Goal: Transaction & Acquisition: Purchase product/service

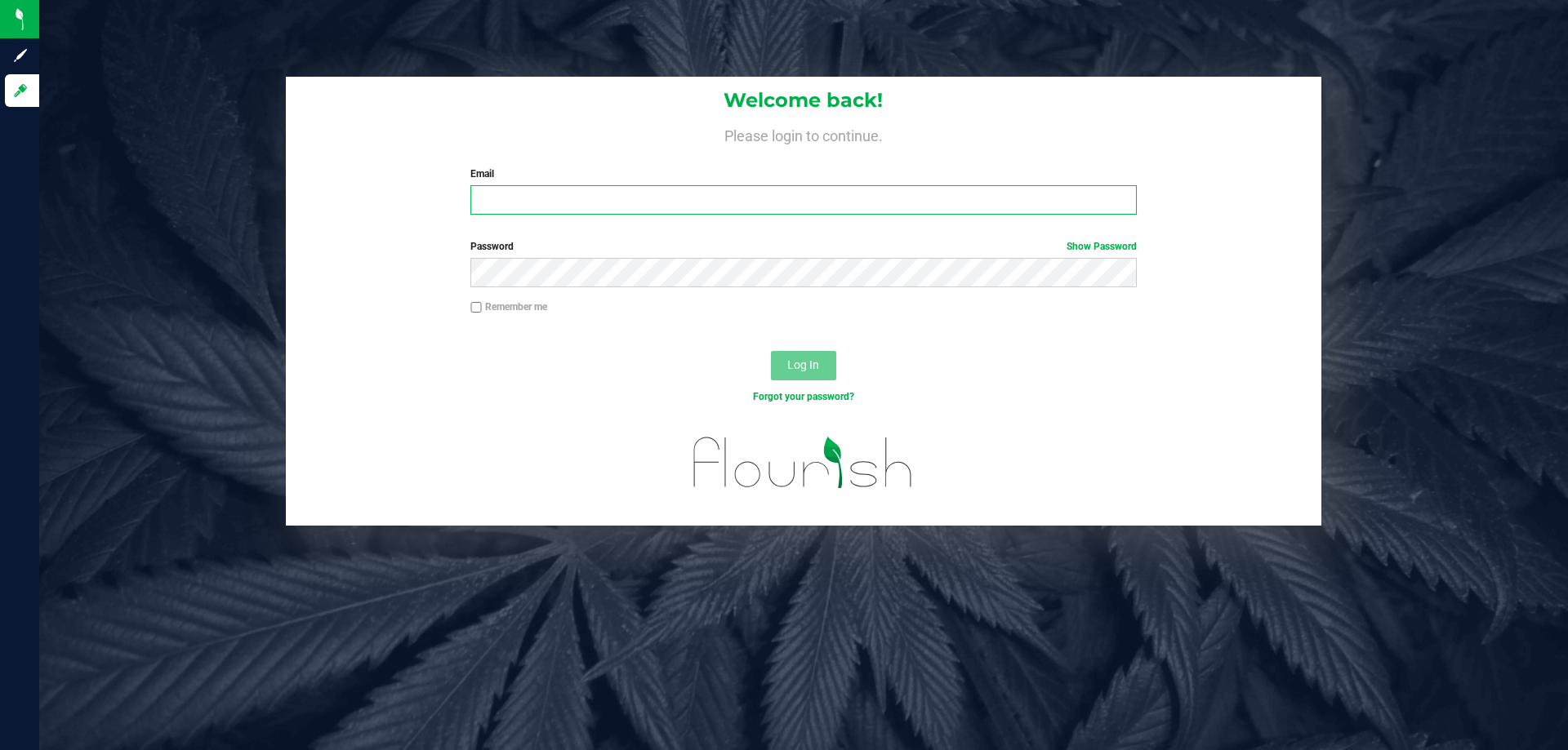
click at [507, 211] on input "Email" at bounding box center [803, 199] width 666 height 29
type input "[EMAIL_ADDRESS][DOMAIN_NAME]"
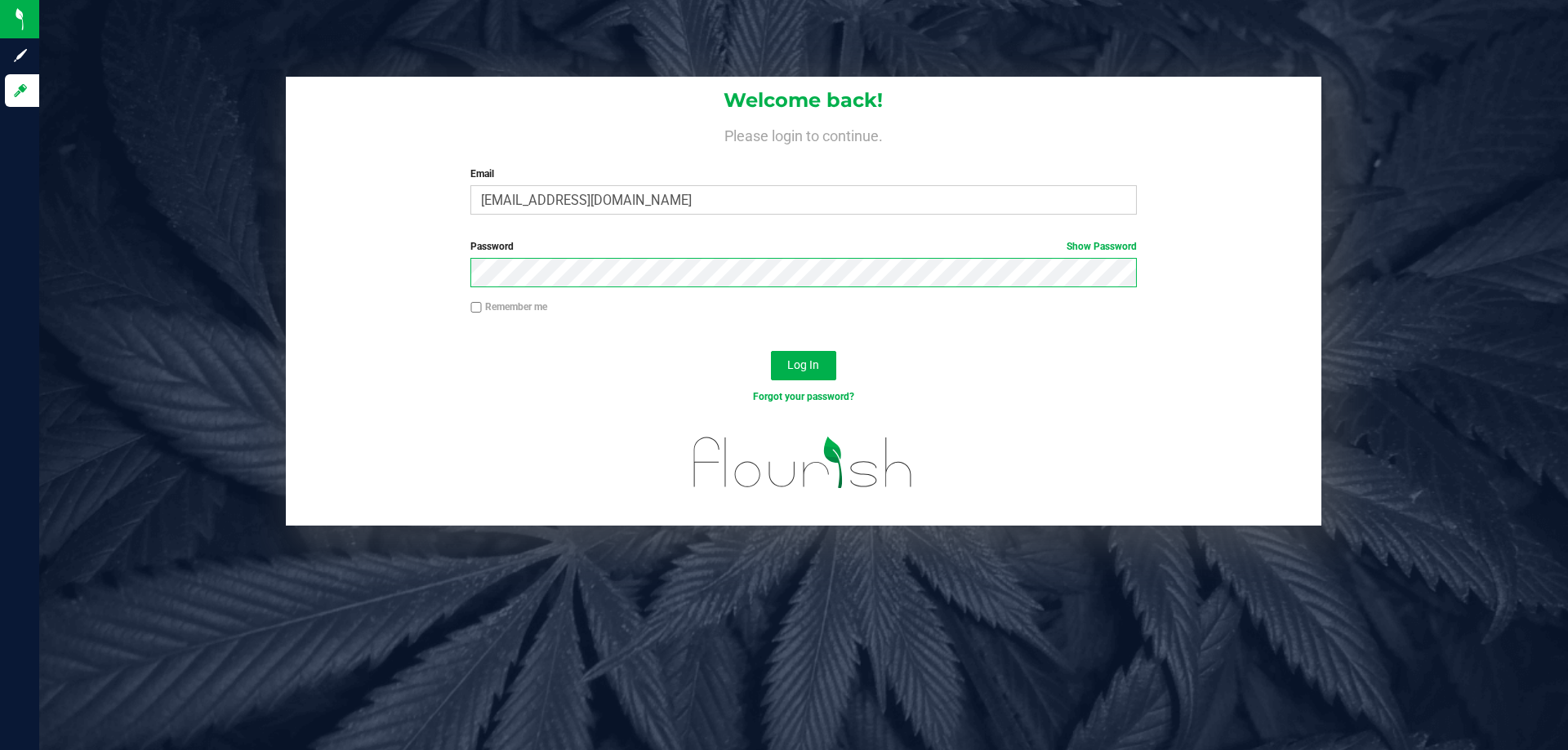
click at [771, 352] on button "Log In" at bounding box center [803, 366] width 65 height 29
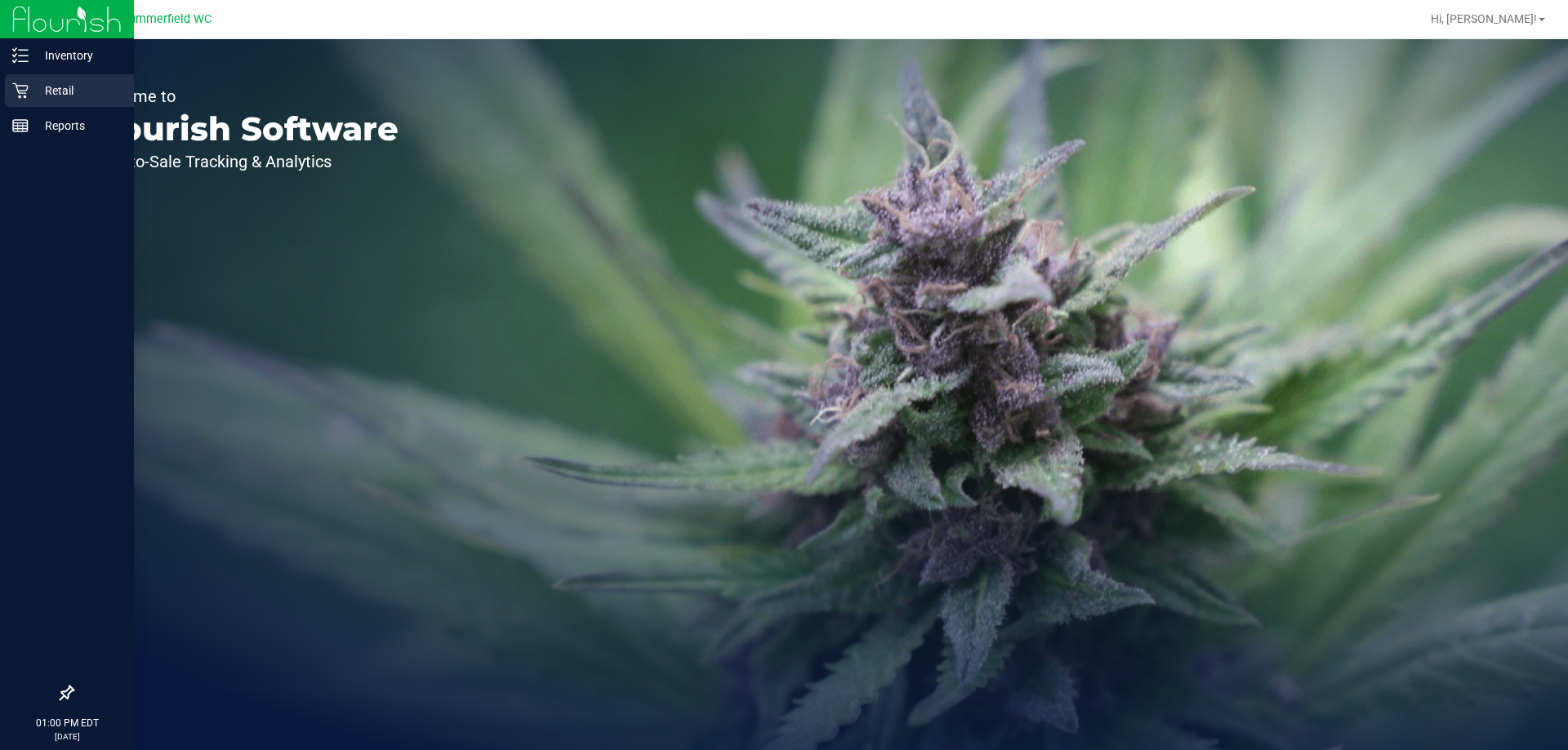
click at [63, 90] on p "Retail" at bounding box center [77, 90] width 98 height 20
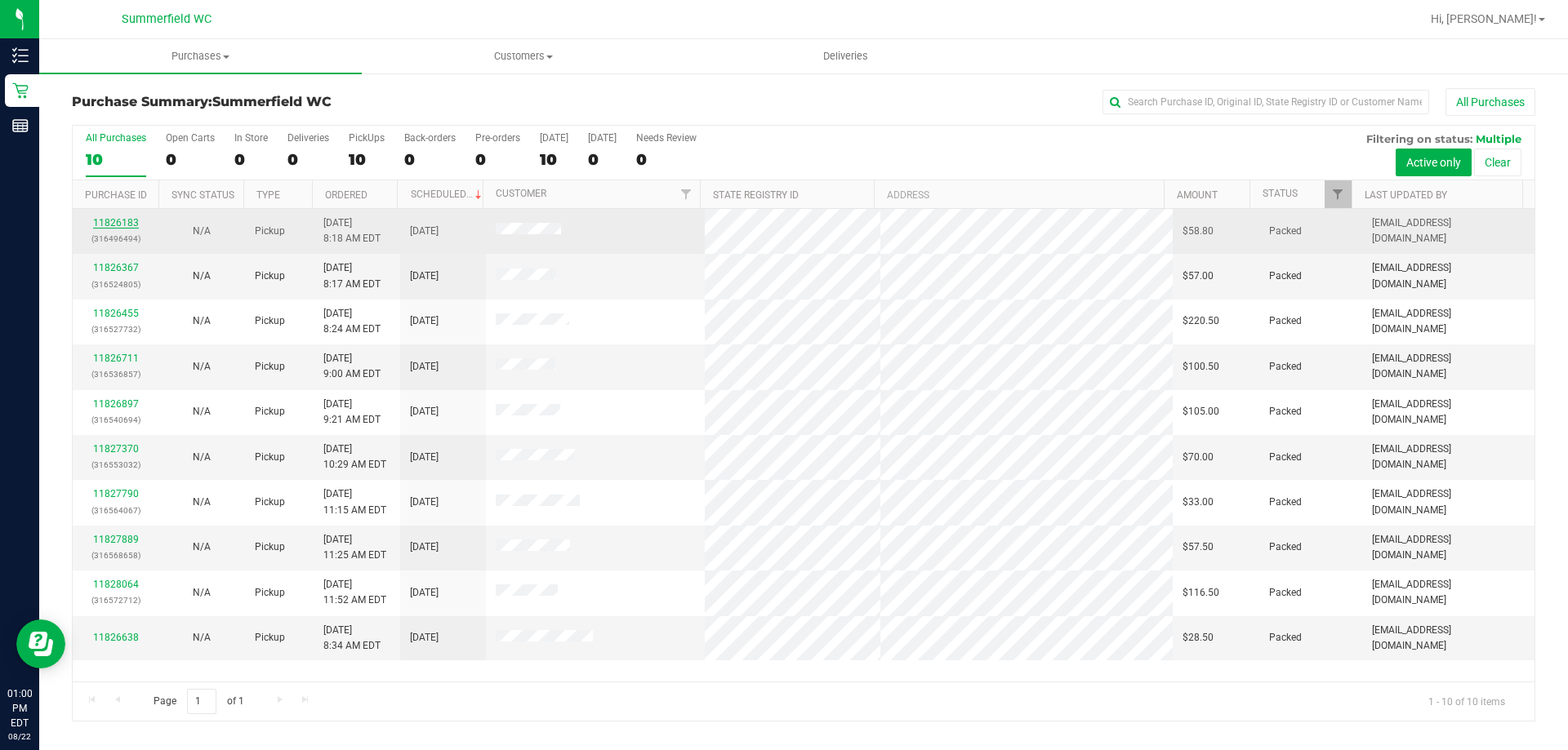
click at [118, 225] on link "11826183" at bounding box center [116, 223] width 46 height 11
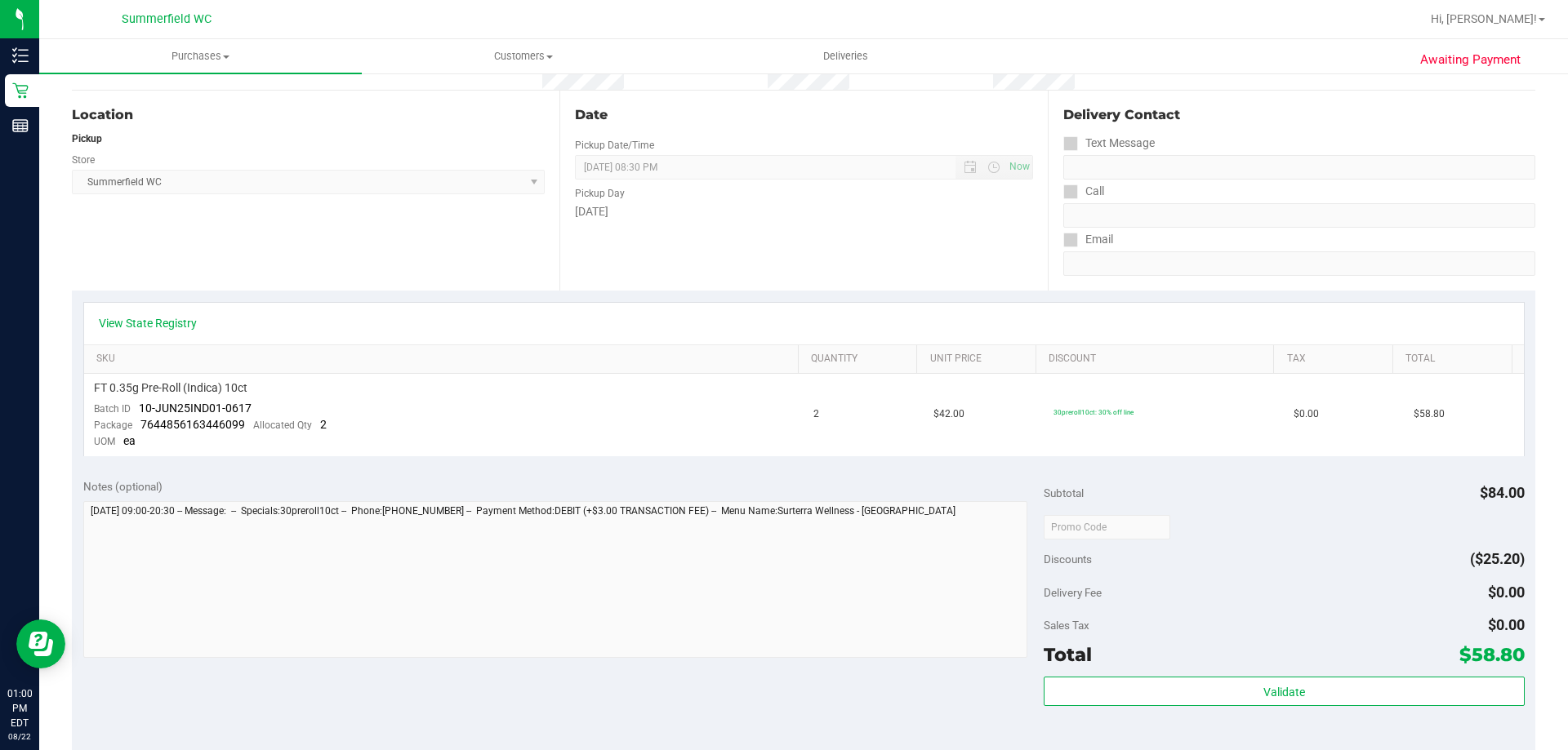
scroll to position [326, 0]
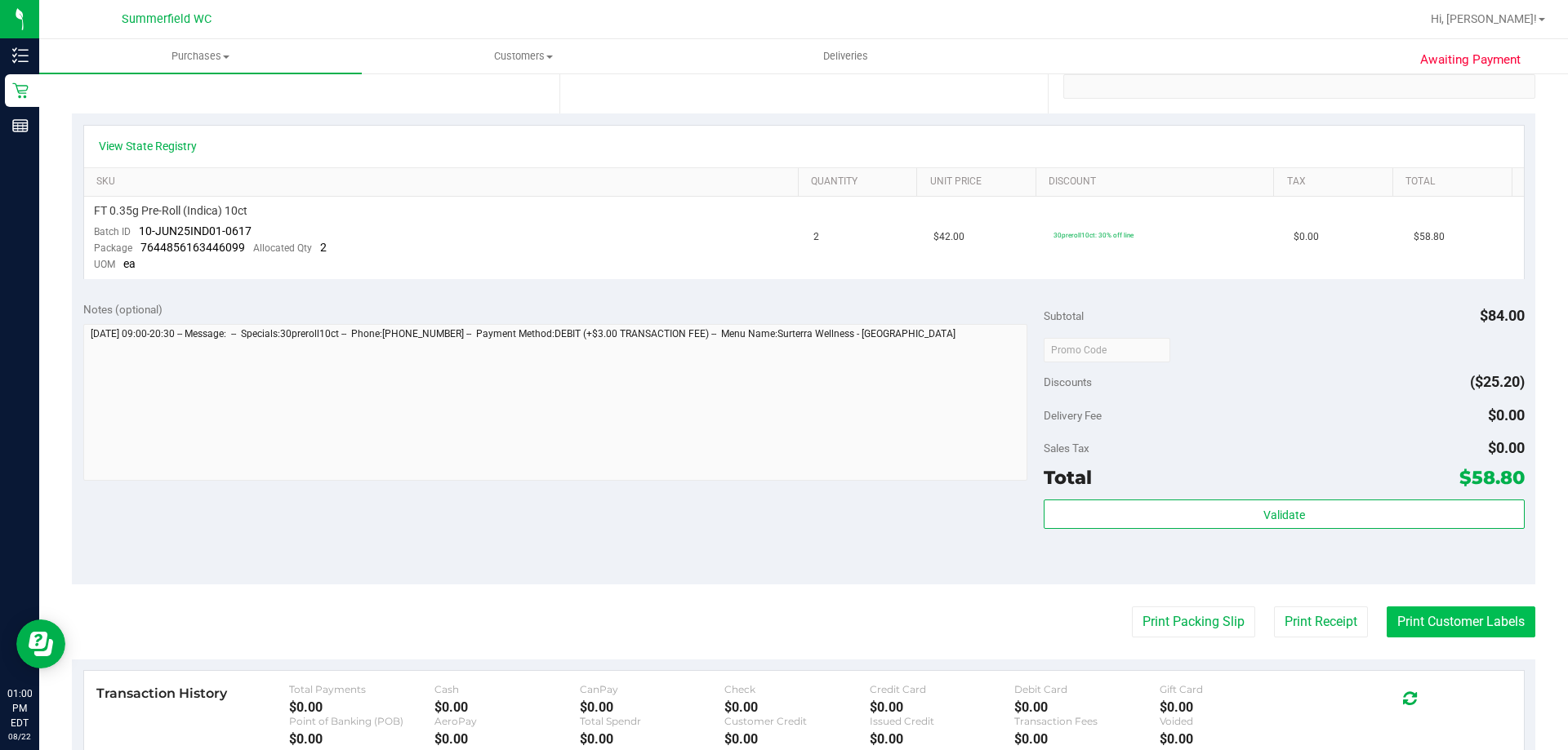
click at [1422, 613] on button "Print Customer Labels" at bounding box center [1461, 621] width 149 height 31
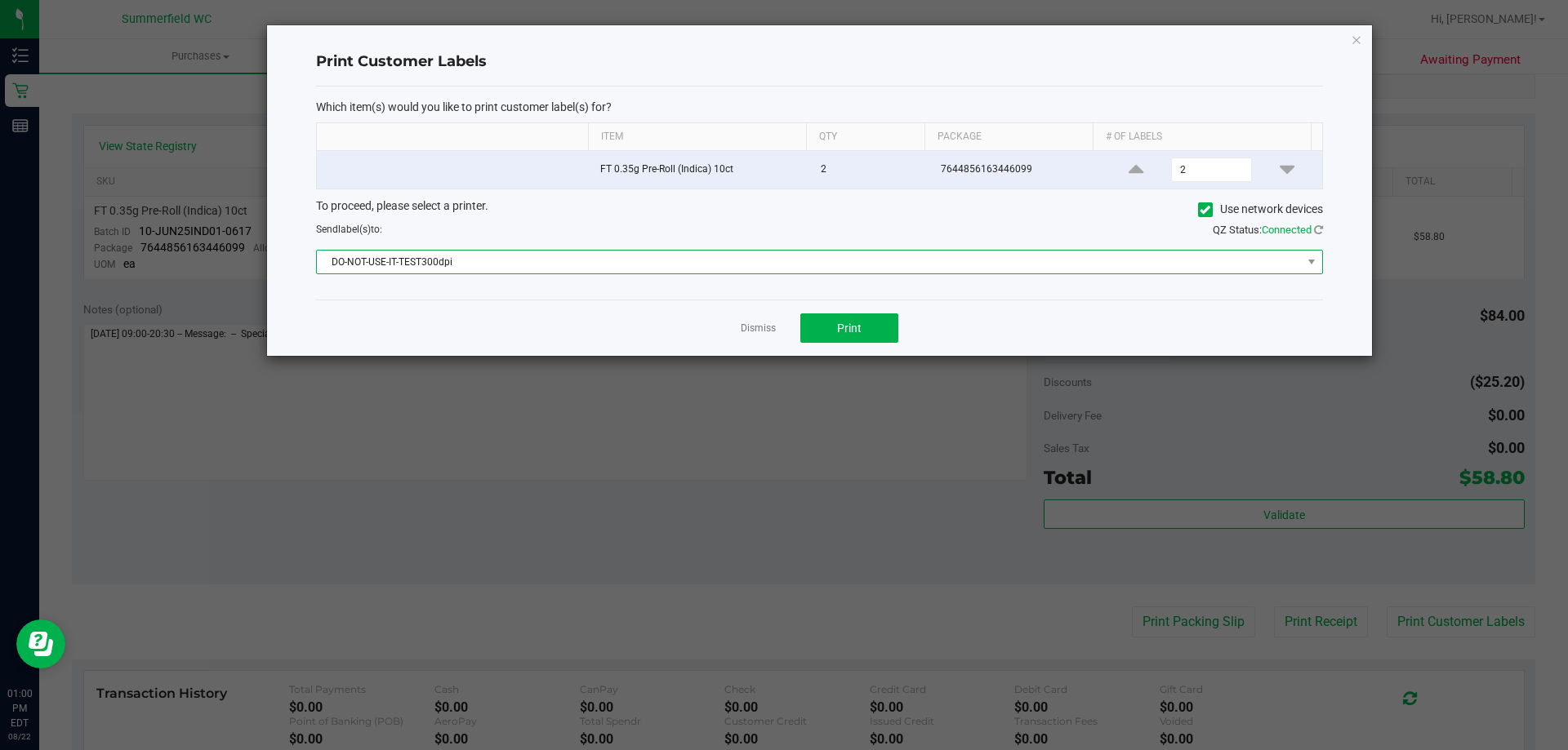
click at [764, 261] on span "DO-NOT-USE-IT-TEST300dpi" at bounding box center [809, 262] width 985 height 23
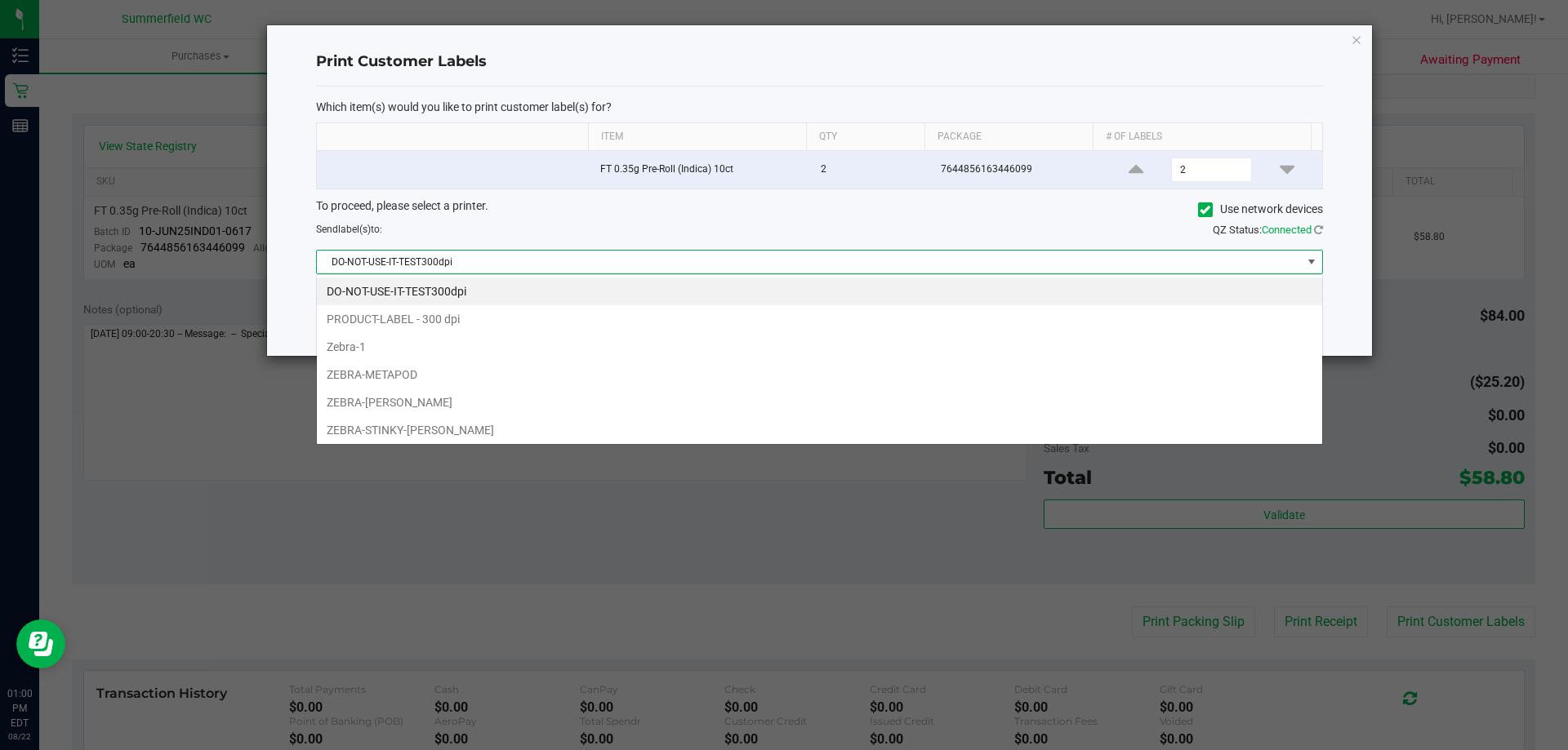
scroll to position [24, 1006]
click at [443, 407] on li "ZEBRA-[PERSON_NAME]" at bounding box center [819, 403] width 1005 height 28
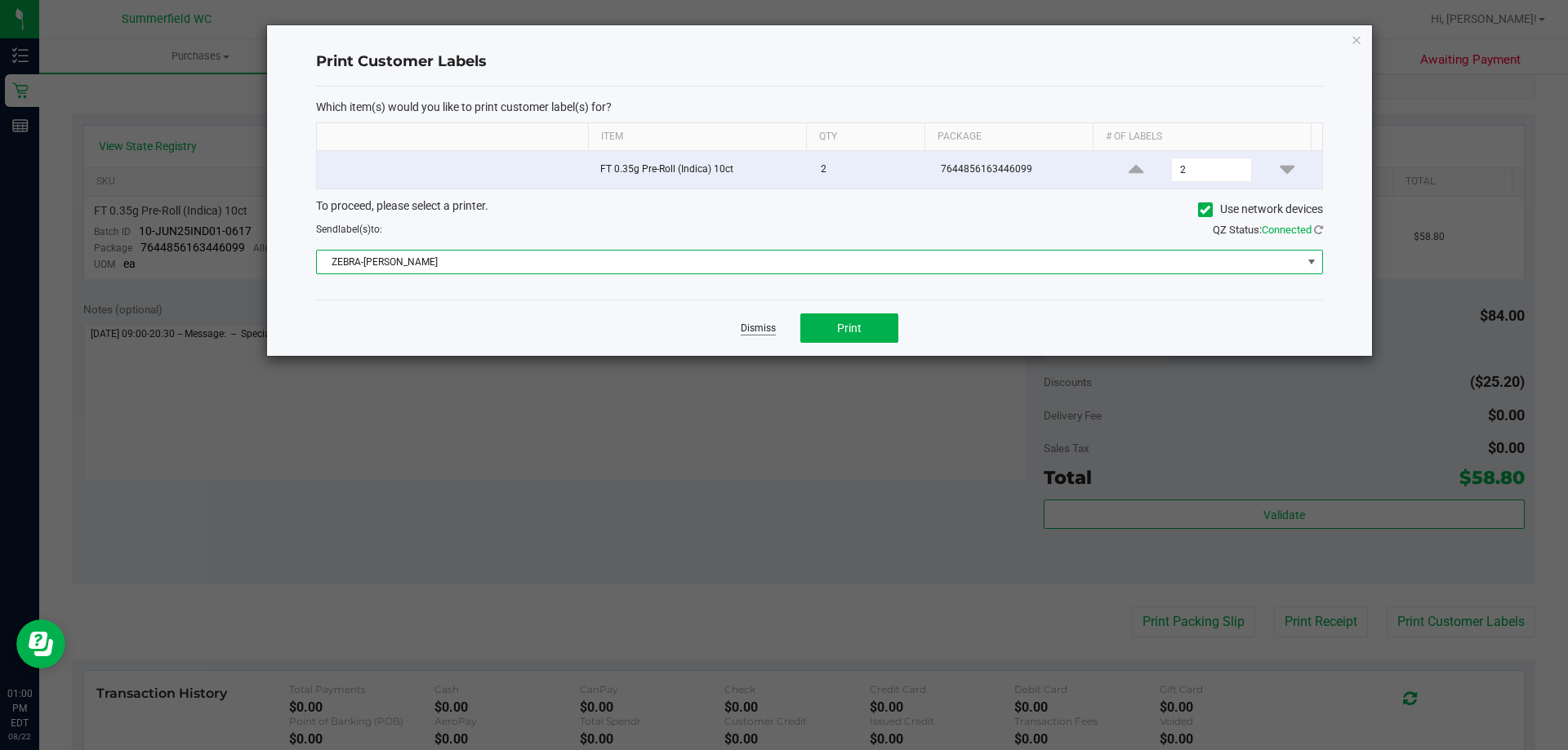
click at [765, 326] on link "Dismiss" at bounding box center [758, 328] width 35 height 14
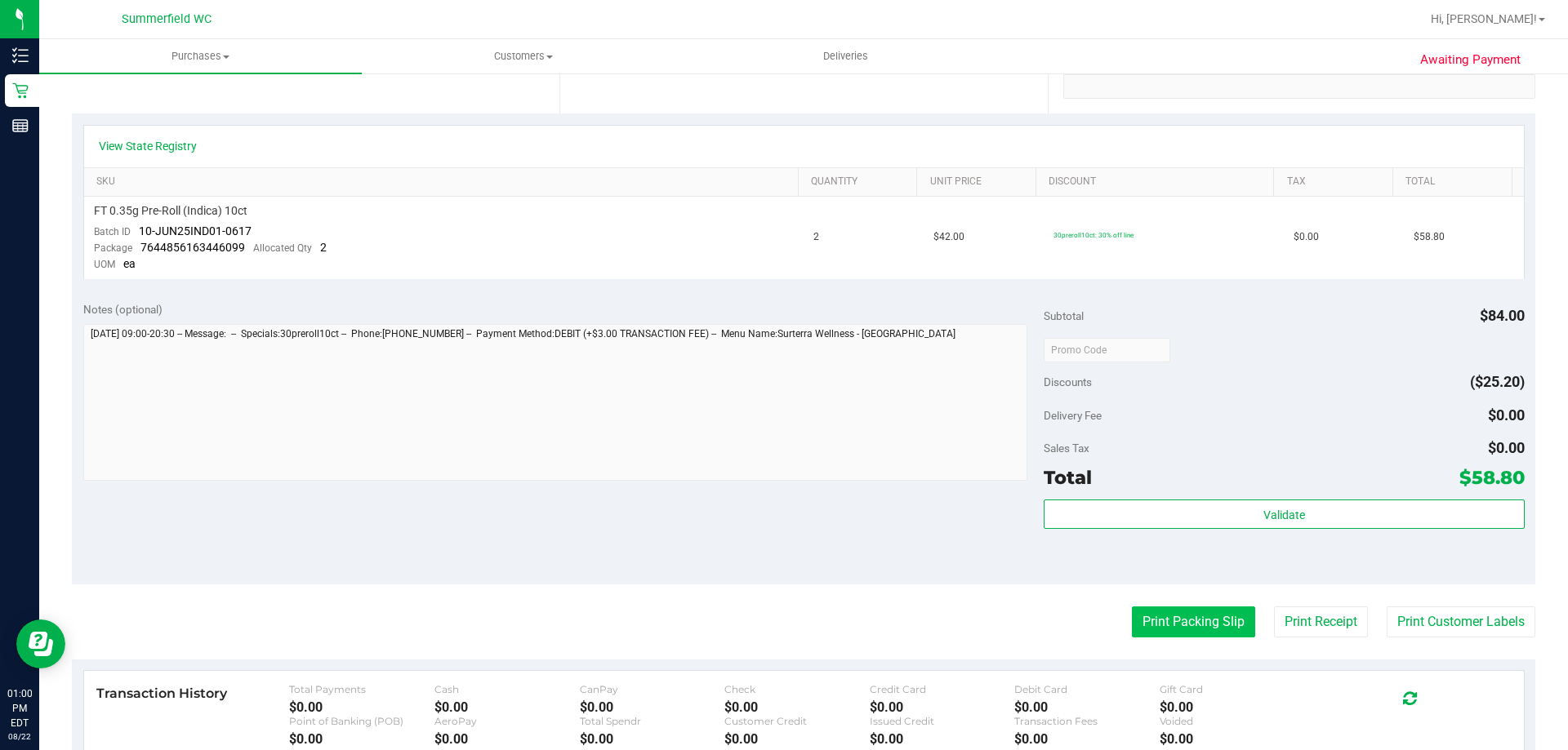
click at [1197, 619] on button "Print Packing Slip" at bounding box center [1193, 621] width 123 height 31
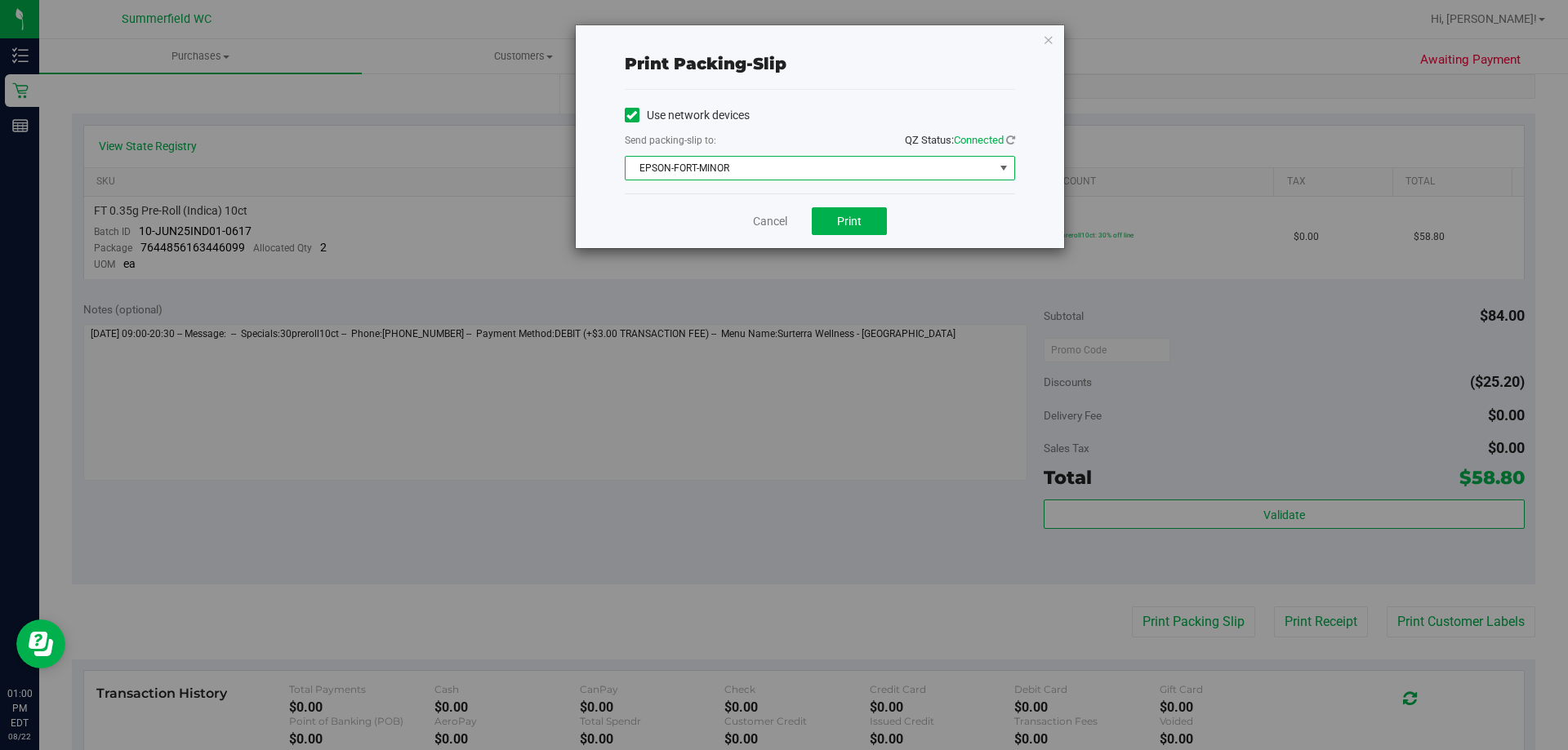
click at [715, 169] on span "EPSON-FORT-MINOR" at bounding box center [809, 168] width 368 height 23
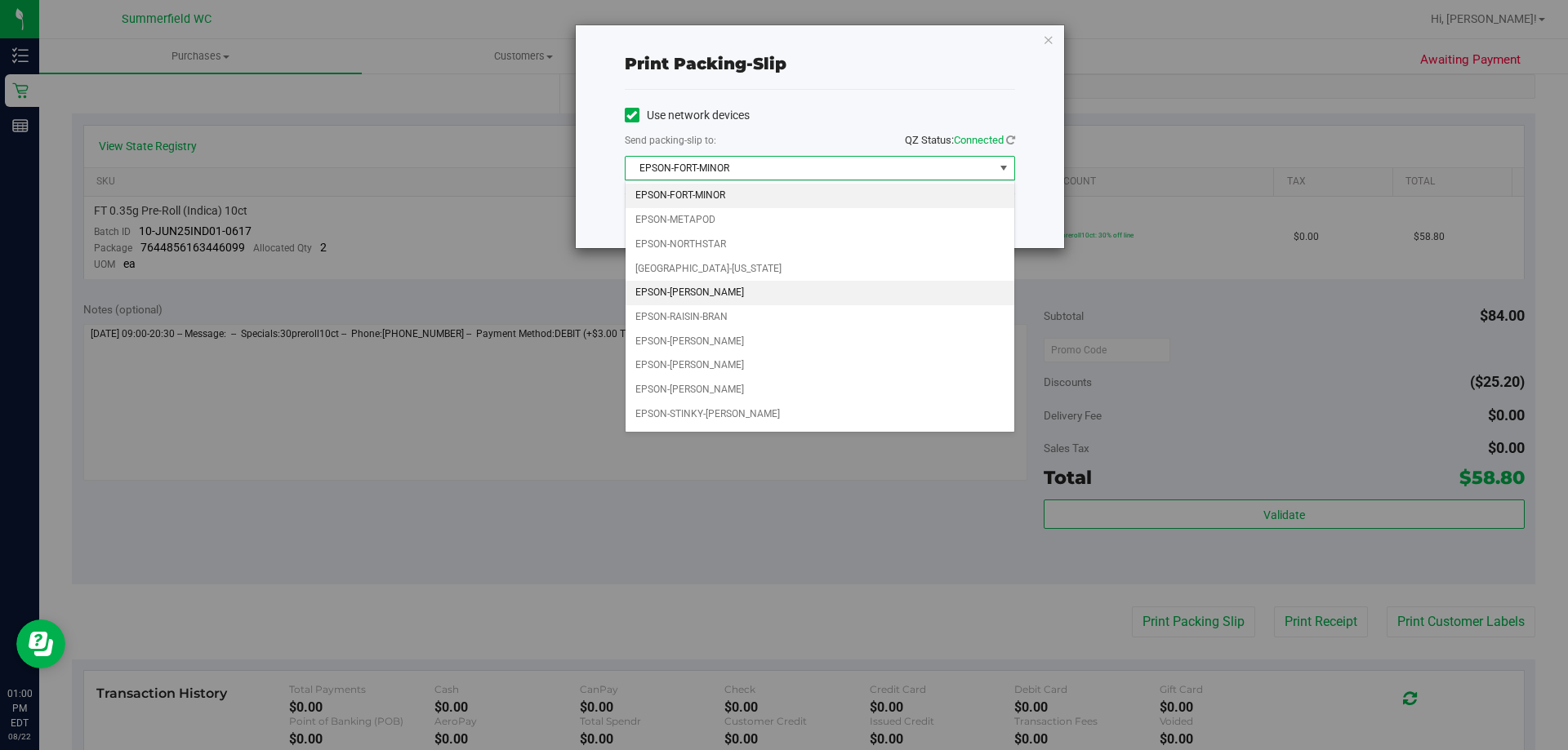
click at [698, 289] on li "EPSON-[PERSON_NAME]" at bounding box center [820, 293] width 389 height 24
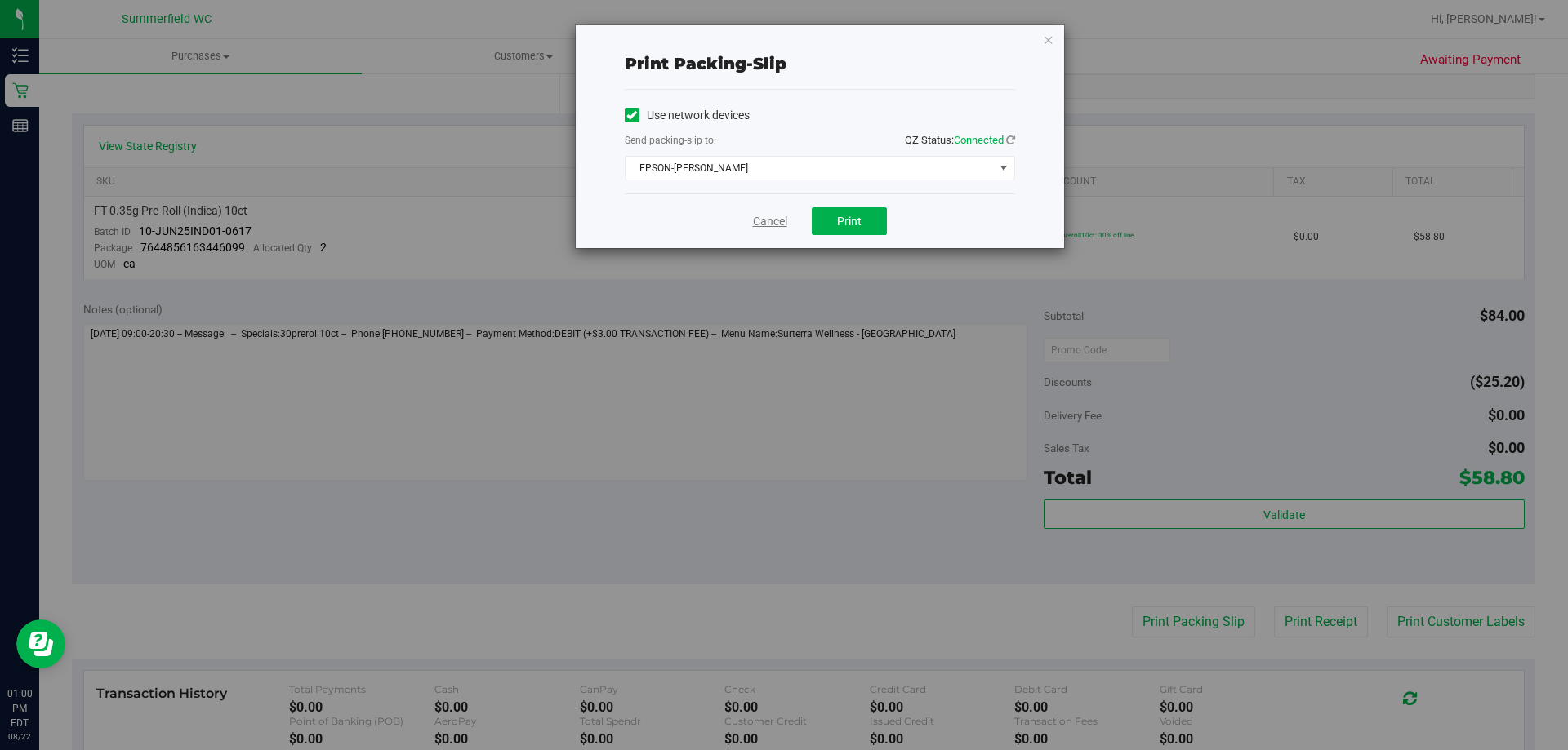
click at [772, 220] on link "Cancel" at bounding box center [770, 222] width 34 height 17
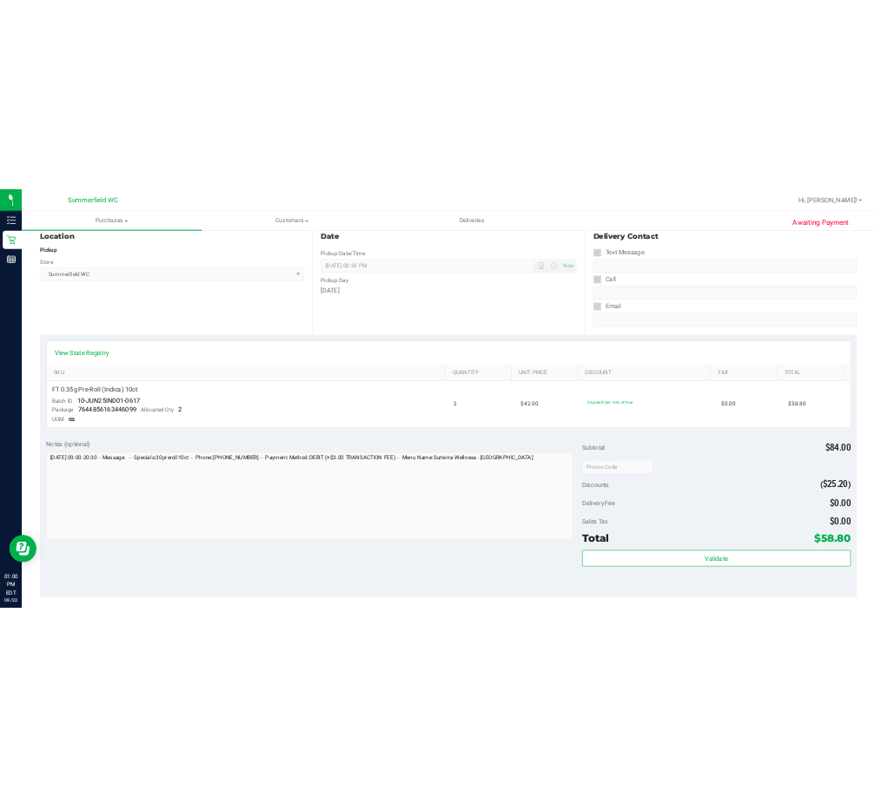
scroll to position [0, 0]
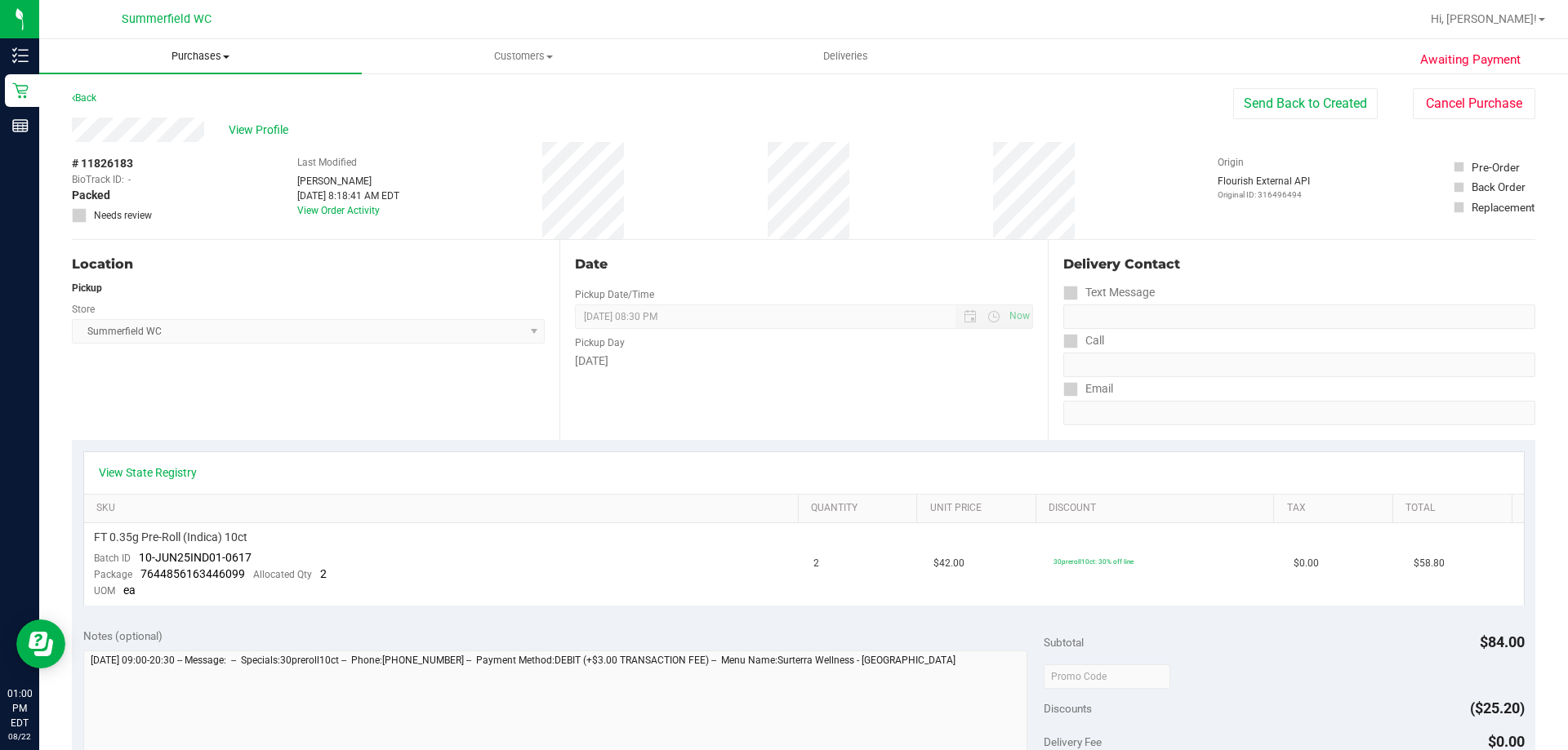
click at [197, 65] on uib-tab-heading "Purchases Summary of purchases Fulfillment All purchases" at bounding box center [200, 56] width 322 height 34
click at [117, 117] on span "Fulfillment" at bounding box center [90, 117] width 102 height 14
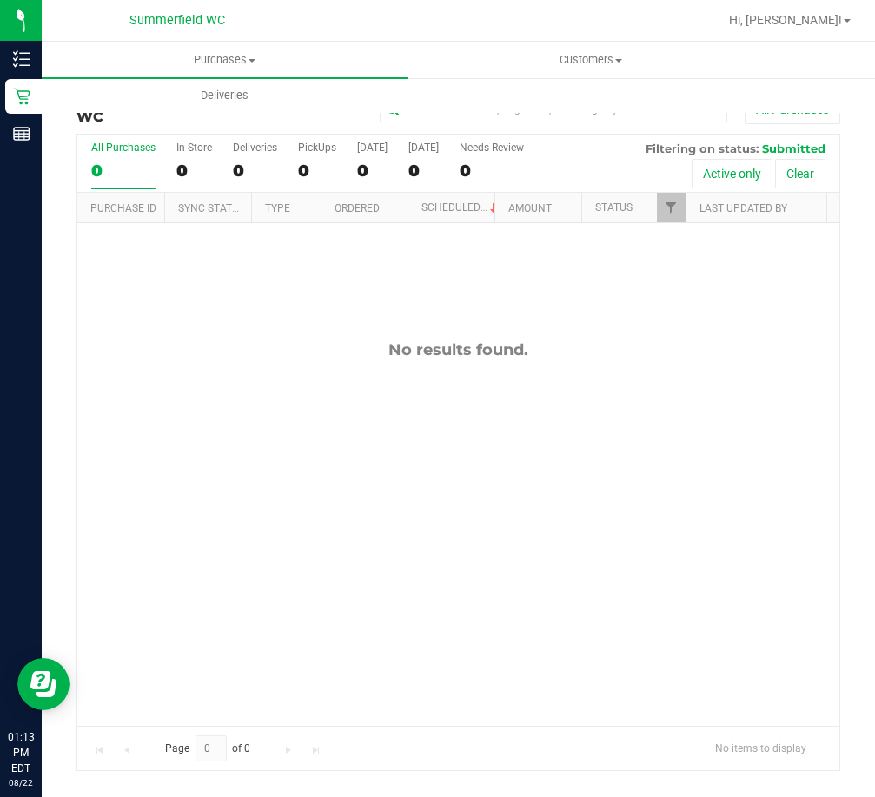
click at [296, 422] on div "No results found." at bounding box center [458, 532] width 762 height 619
click at [758, 287] on div "No results found." at bounding box center [458, 532] width 762 height 619
click at [598, 61] on span "Customers" at bounding box center [590, 60] width 364 height 16
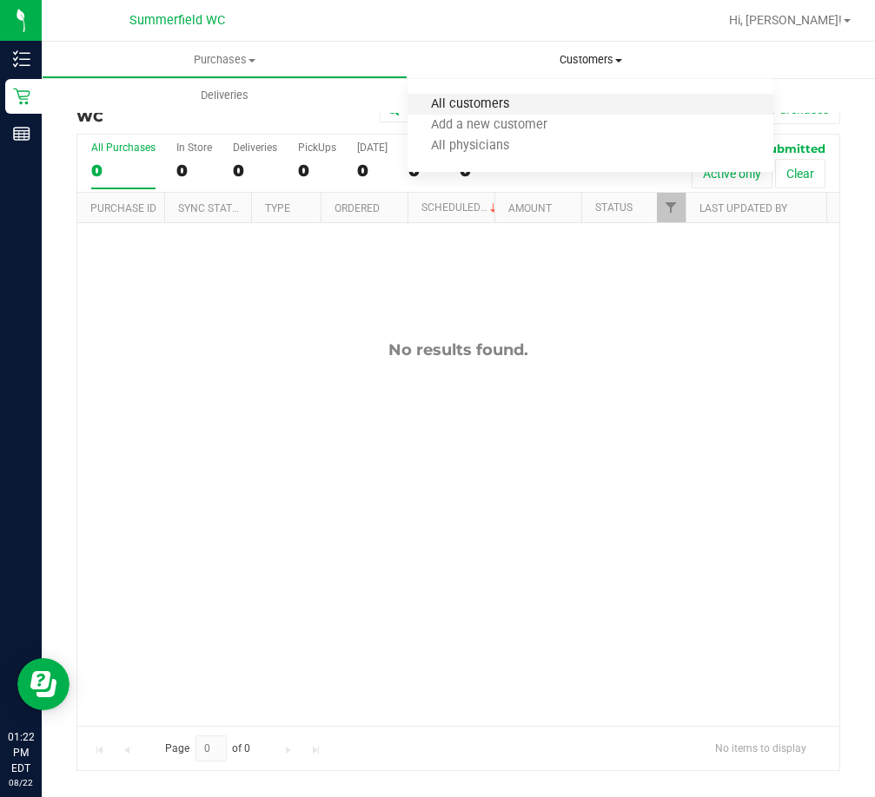
click at [485, 109] on span "All customers" at bounding box center [469, 104] width 125 height 15
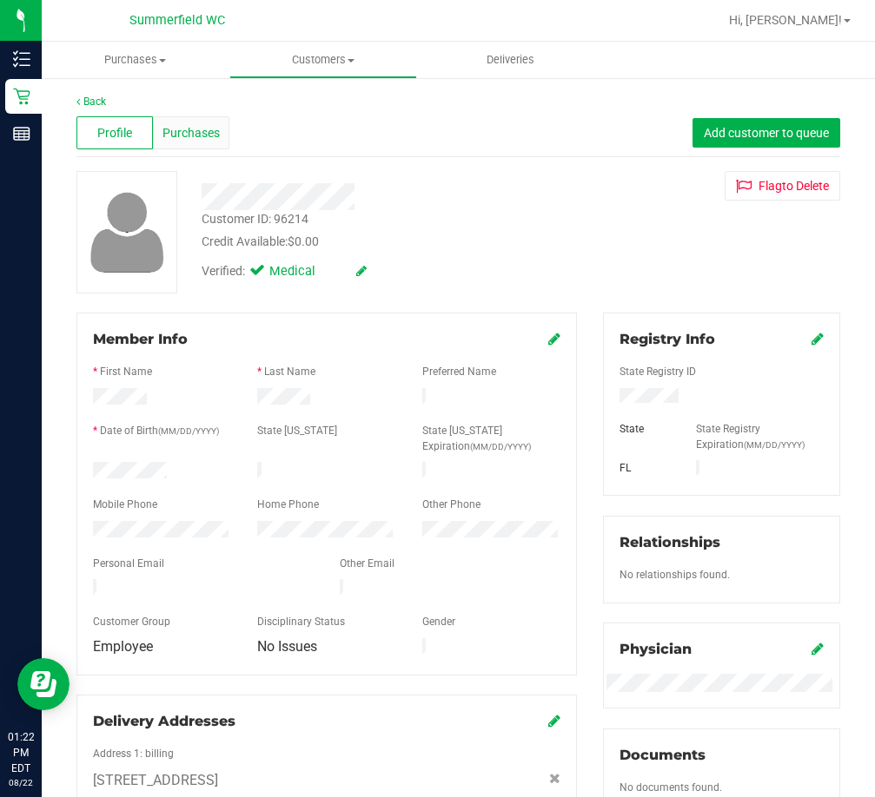
click at [204, 136] on span "Purchases" at bounding box center [190, 133] width 57 height 18
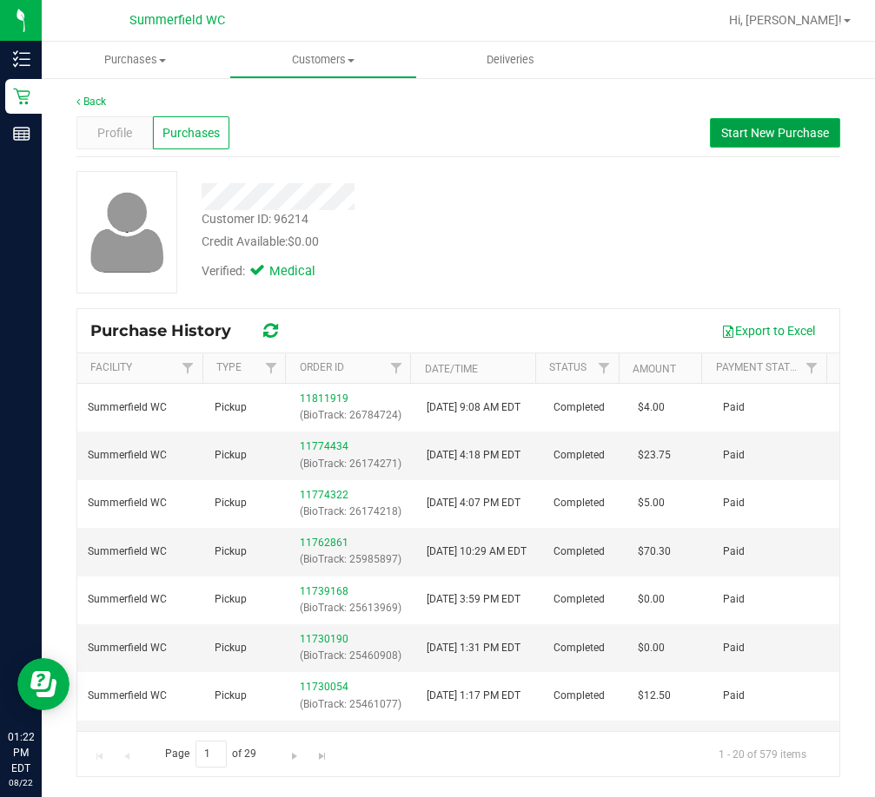
click at [789, 136] on span "Start New Purchase" at bounding box center [775, 133] width 108 height 14
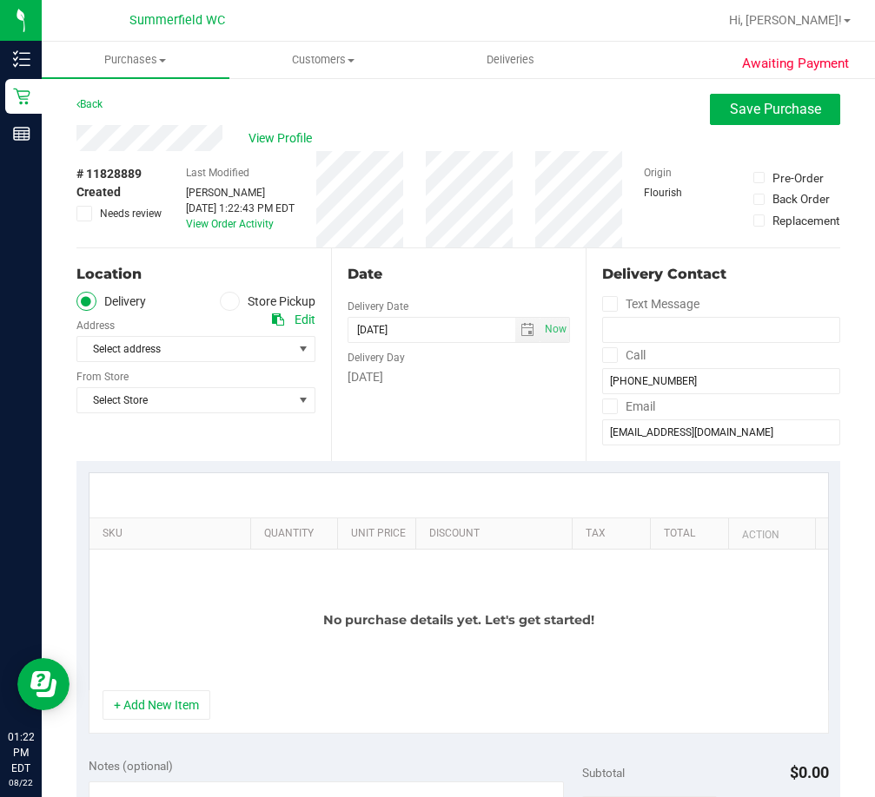
click at [225, 301] on icon at bounding box center [230, 301] width 10 height 0
click at [0, 0] on input "Store Pickup" at bounding box center [0, 0] width 0 height 0
click at [208, 340] on span "Select Store" at bounding box center [184, 349] width 215 height 24
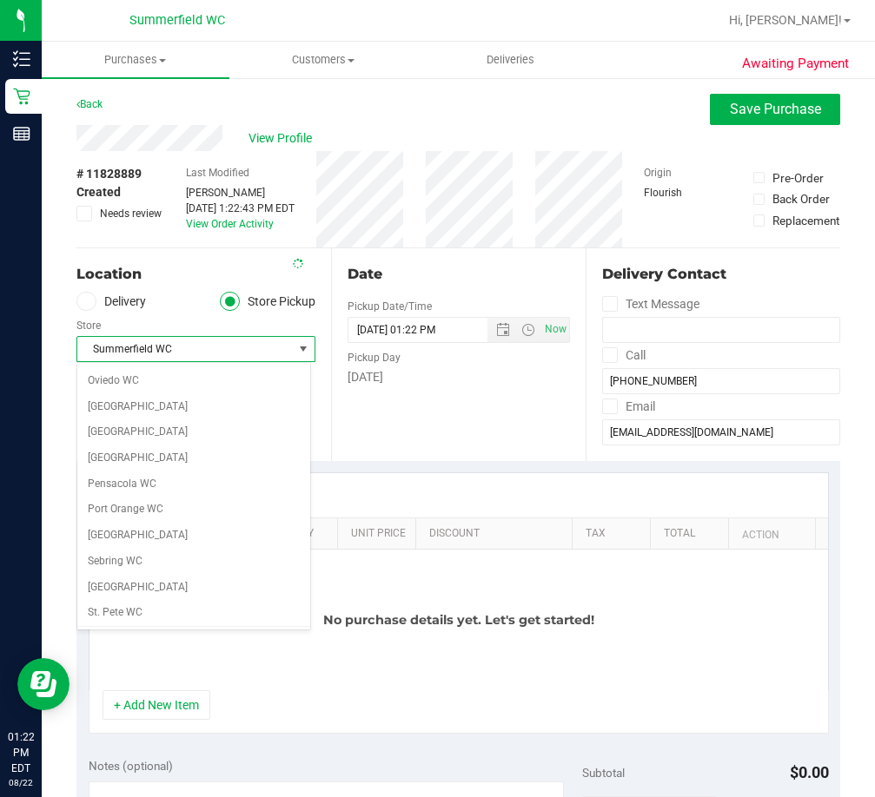
scroll to position [927, 0]
click at [186, 353] on span "Summerfield WC" at bounding box center [184, 349] width 215 height 24
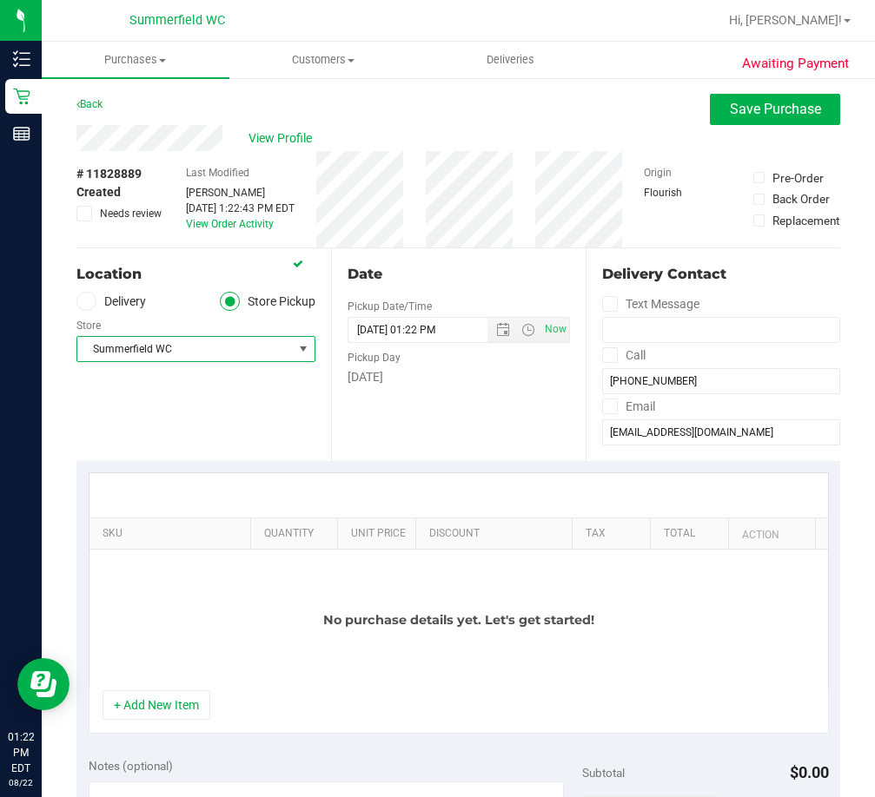
click at [166, 399] on div "Location Delivery Store Pickup Store [PERSON_NAME] Select Store [PERSON_NAME][G…" at bounding box center [203, 354] width 255 height 213
